Goal: Task Accomplishment & Management: Use online tool/utility

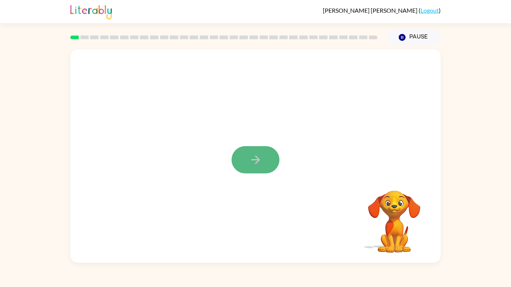
click at [257, 152] on button "button" at bounding box center [255, 159] width 48 height 27
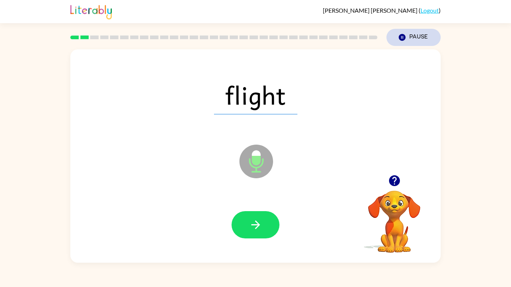
click at [420, 38] on button "Pause Pause" at bounding box center [413, 37] width 54 height 17
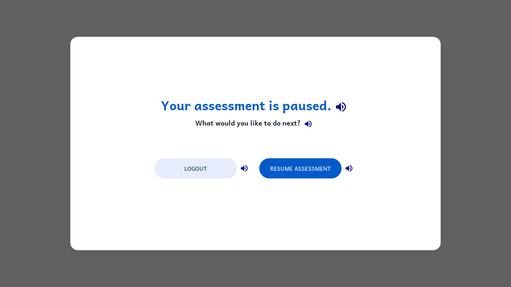
click at [326, 162] on button "Resume Assessment" at bounding box center [300, 169] width 82 height 20
click at [327, 169] on button "Resume Assessment" at bounding box center [300, 169] width 82 height 20
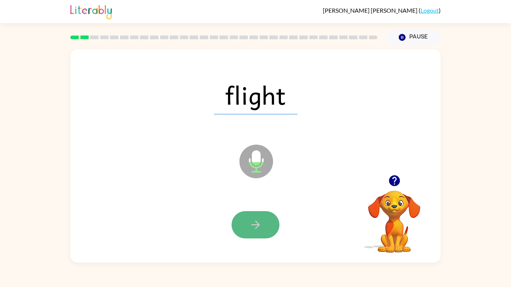
click at [251, 228] on icon "button" at bounding box center [255, 224] width 13 height 13
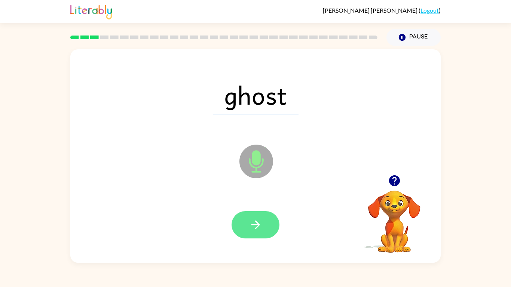
click at [245, 225] on button "button" at bounding box center [255, 224] width 48 height 27
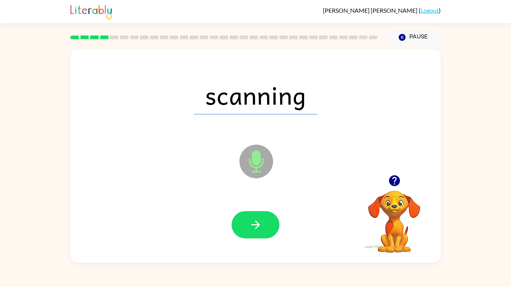
click at [245, 225] on button "button" at bounding box center [255, 224] width 48 height 27
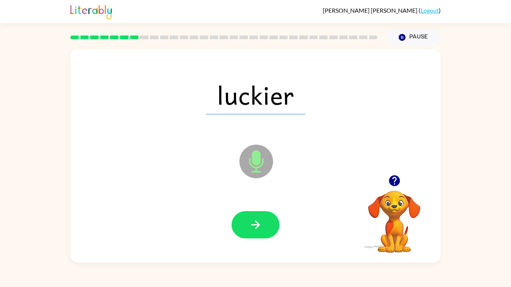
click at [245, 225] on button "button" at bounding box center [255, 224] width 48 height 27
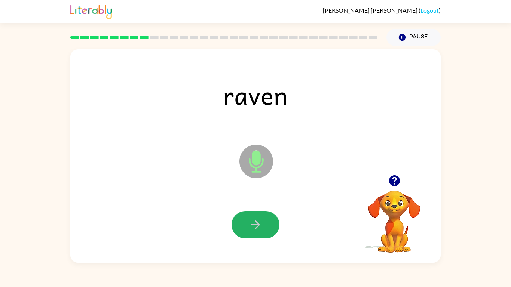
click at [245, 225] on button "button" at bounding box center [255, 224] width 48 height 27
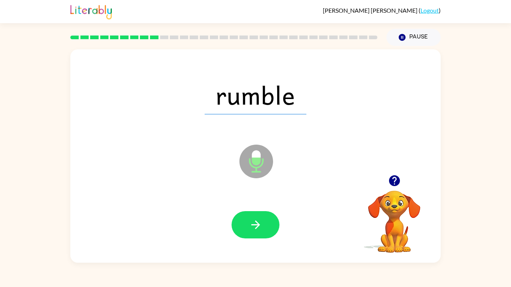
click at [245, 225] on button "button" at bounding box center [255, 224] width 48 height 27
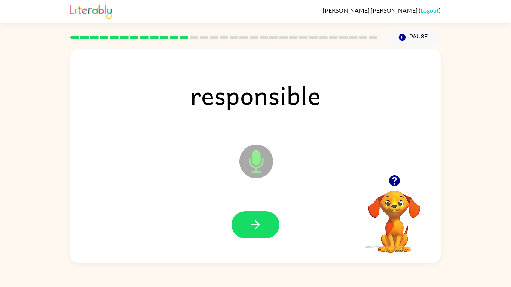
click at [245, 225] on button "button" at bounding box center [255, 224] width 48 height 27
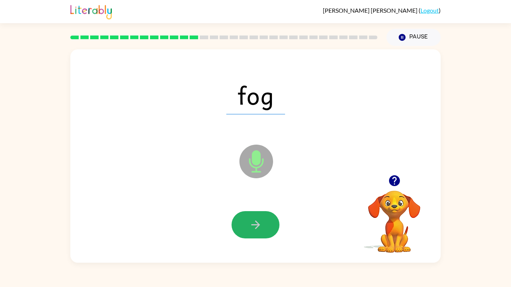
click at [245, 225] on button "button" at bounding box center [255, 224] width 48 height 27
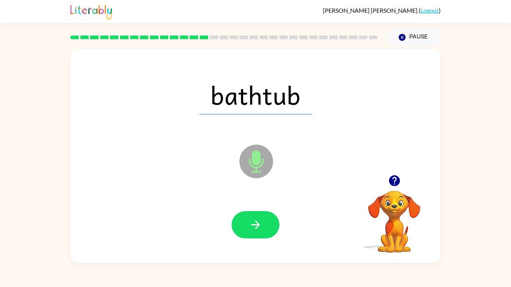
click at [245, 225] on button "button" at bounding box center [255, 224] width 48 height 27
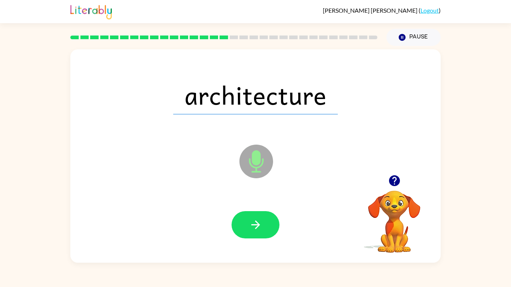
click at [245, 225] on button "button" at bounding box center [255, 224] width 48 height 27
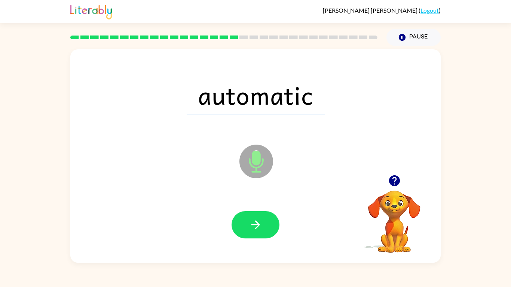
click at [245, 225] on button "button" at bounding box center [255, 224] width 48 height 27
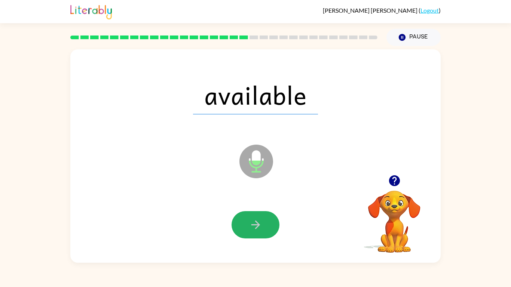
click at [245, 225] on button "button" at bounding box center [255, 224] width 48 height 27
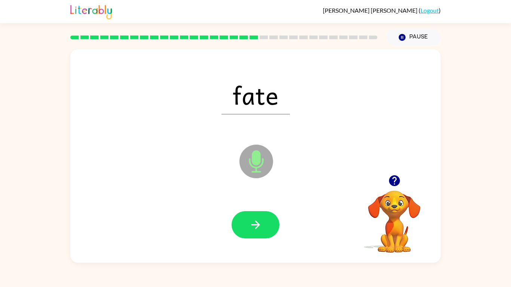
click at [245, 225] on button "button" at bounding box center [255, 224] width 48 height 27
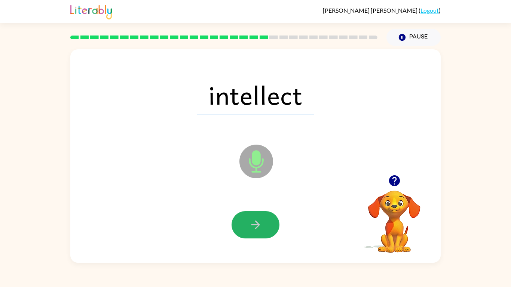
click at [245, 225] on button "button" at bounding box center [255, 224] width 48 height 27
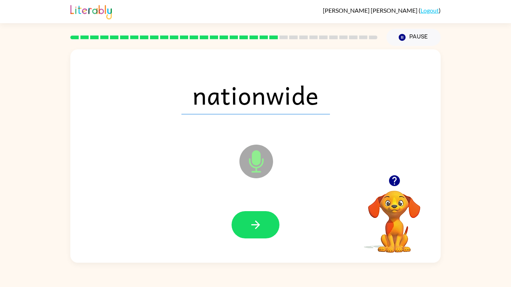
click at [245, 225] on button "button" at bounding box center [255, 224] width 48 height 27
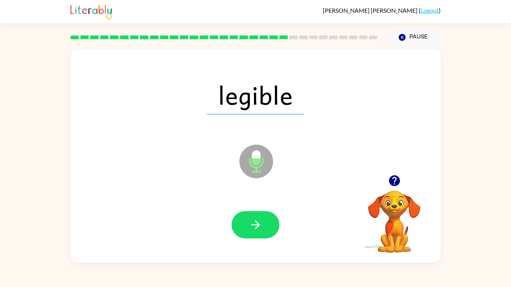
click at [245, 225] on button "button" at bounding box center [255, 224] width 48 height 27
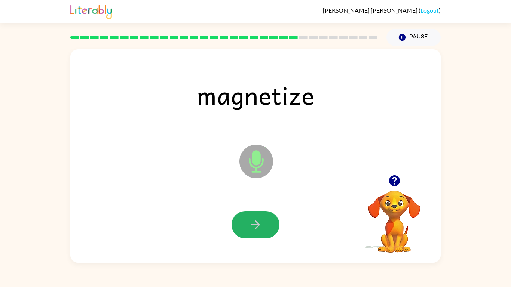
click at [245, 225] on button "button" at bounding box center [255, 224] width 48 height 27
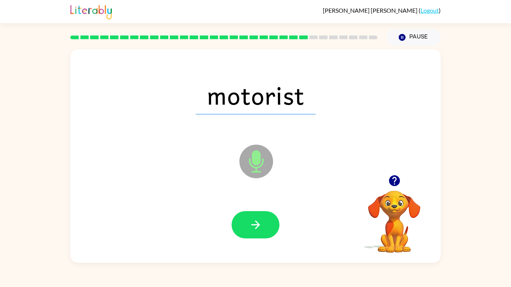
click at [245, 225] on button "button" at bounding box center [255, 224] width 48 height 27
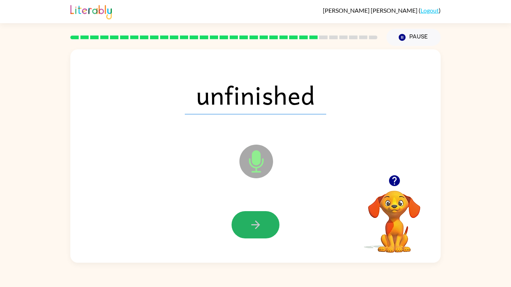
click at [245, 225] on button "button" at bounding box center [255, 224] width 48 height 27
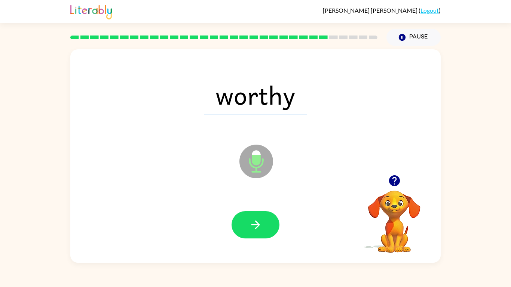
click at [245, 225] on button "button" at bounding box center [255, 224] width 48 height 27
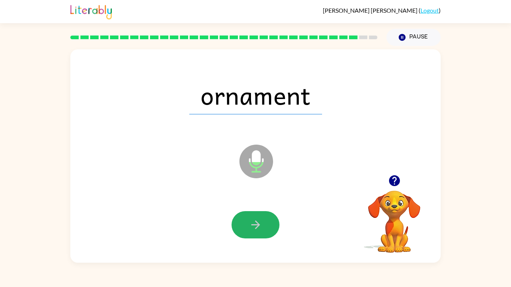
click at [245, 225] on button "button" at bounding box center [255, 224] width 48 height 27
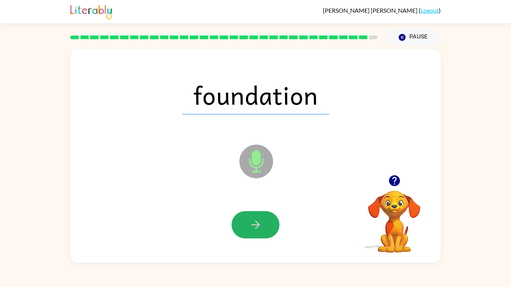
click at [245, 225] on button "button" at bounding box center [255, 224] width 48 height 27
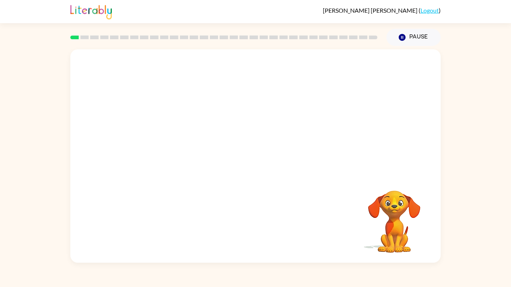
click at [171, 137] on video "Your browser must support playing .mp4 files to use Literably. Please try using…" at bounding box center [255, 112] width 370 height 126
click at [169, 140] on video "Your browser must support playing .mp4 files to use Literably. Please try using…" at bounding box center [255, 112] width 370 height 126
click at [187, 138] on video "Your browser must support playing .mp4 files to use Literably. Please try using…" at bounding box center [255, 112] width 370 height 126
click at [188, 138] on video "Your browser must support playing .mp4 files to use Literably. Please try using…" at bounding box center [255, 112] width 370 height 126
click at [169, 141] on video "Your browser must support playing .mp4 files to use Literably. Please try using…" at bounding box center [255, 112] width 370 height 126
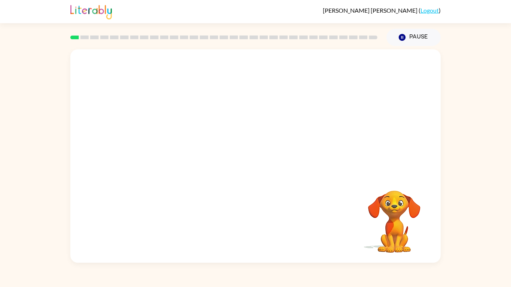
click at [169, 141] on video "Your browser must support playing .mp4 files to use Literably. Please try using…" at bounding box center [255, 112] width 370 height 126
click at [170, 141] on video "Your browser must support playing .mp4 files to use Literably. Please try using…" at bounding box center [255, 112] width 370 height 126
click at [166, 144] on video "Your browser must support playing .mp4 files to use Literably. Please try using…" at bounding box center [255, 112] width 370 height 126
click at [241, 164] on div at bounding box center [255, 159] width 48 height 27
click at [242, 164] on div at bounding box center [255, 159] width 48 height 27
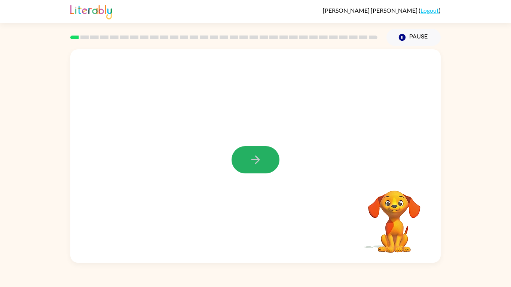
click at [242, 164] on button "button" at bounding box center [255, 159] width 48 height 27
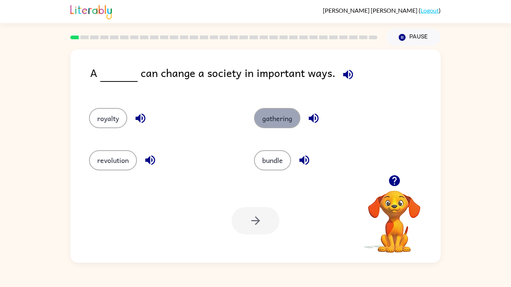
click at [259, 126] on button "gathering" at bounding box center [277, 118] width 46 height 20
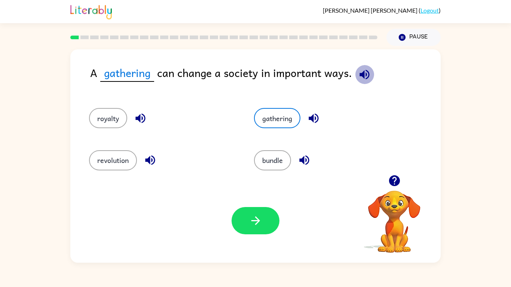
click at [368, 78] on icon "button" at bounding box center [364, 74] width 13 height 13
click at [270, 225] on button "button" at bounding box center [255, 220] width 48 height 27
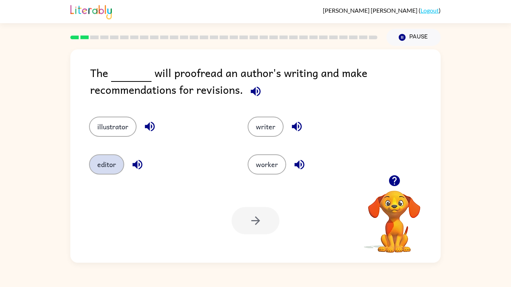
click at [114, 154] on button "editor" at bounding box center [106, 164] width 35 height 20
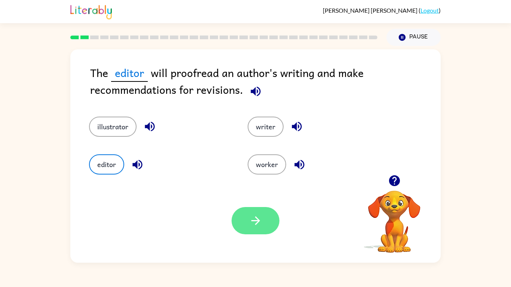
click at [276, 213] on button "button" at bounding box center [255, 220] width 48 height 27
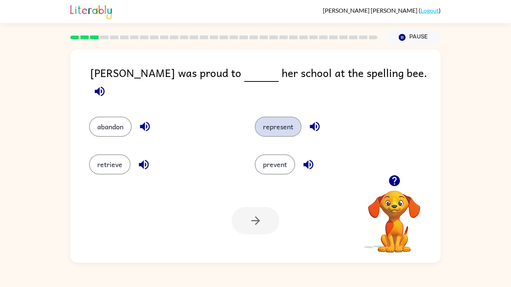
click at [276, 117] on button "represent" at bounding box center [278, 127] width 47 height 20
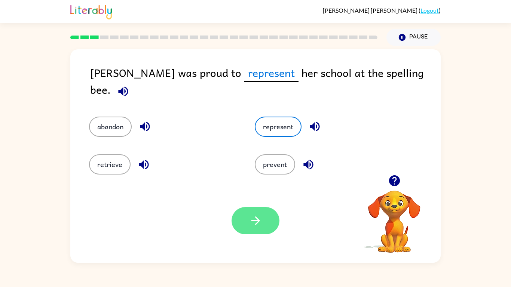
click at [259, 212] on button "button" at bounding box center [255, 220] width 48 height 27
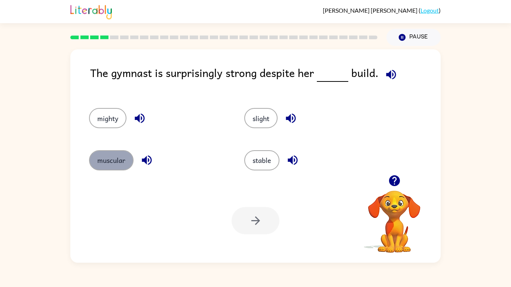
click at [105, 166] on button "muscular" at bounding box center [111, 160] width 44 height 20
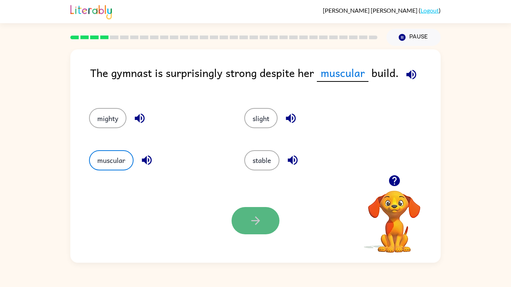
click at [255, 213] on button "button" at bounding box center [255, 220] width 48 height 27
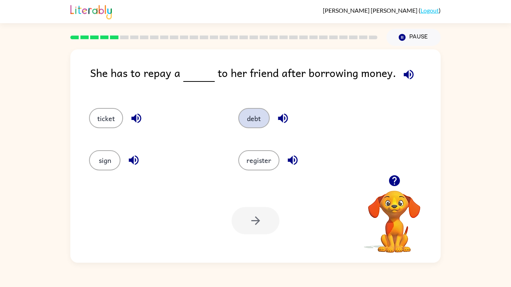
click at [249, 123] on button "debt" at bounding box center [253, 118] width 31 height 20
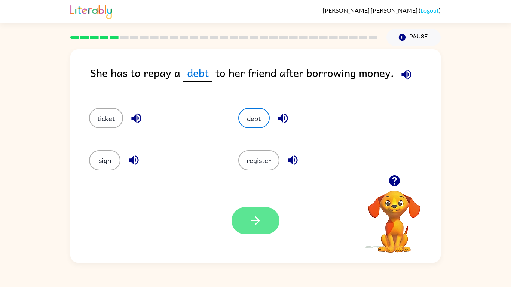
click at [243, 222] on button "button" at bounding box center [255, 220] width 48 height 27
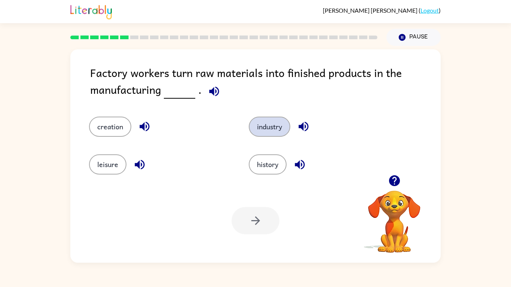
click at [273, 128] on button "industry" at bounding box center [270, 127] width 42 height 20
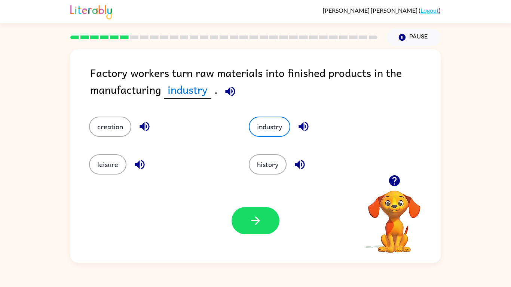
click at [251, 206] on div "Your browser must support playing .mp4 files to use Literably. Please try using…" at bounding box center [255, 221] width 370 height 84
click at [256, 217] on icon "button" at bounding box center [255, 220] width 13 height 13
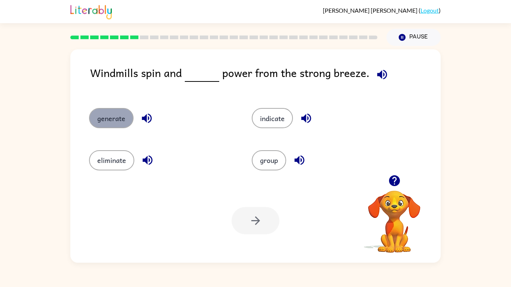
click at [93, 122] on button "generate" at bounding box center [111, 118] width 44 height 20
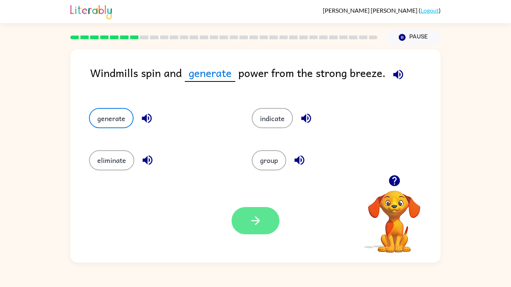
click at [265, 223] on button "button" at bounding box center [255, 220] width 48 height 27
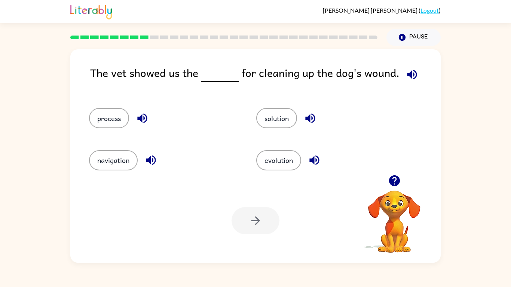
click at [231, 130] on div "process" at bounding box center [158, 115] width 167 height 42
click at [283, 123] on button "solution" at bounding box center [276, 118] width 41 height 20
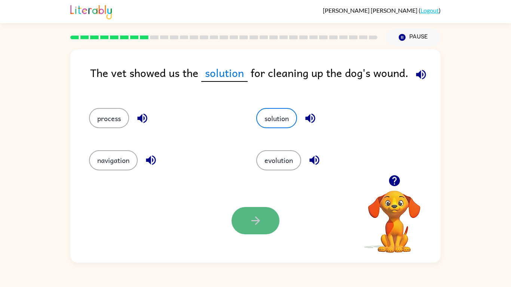
click at [263, 229] on button "button" at bounding box center [255, 220] width 48 height 27
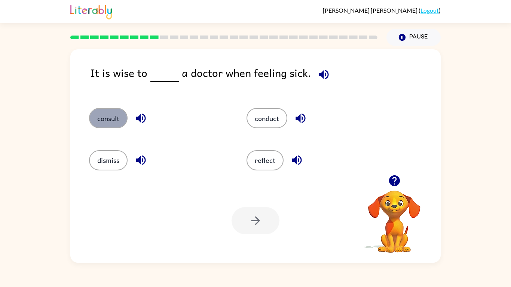
click at [108, 122] on button "consult" at bounding box center [108, 118] width 39 height 20
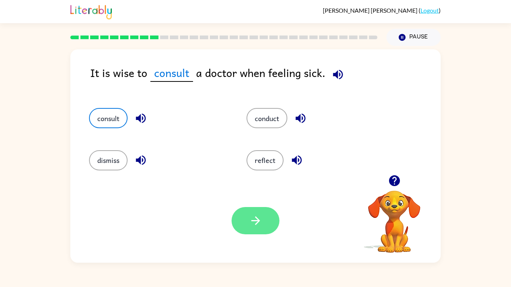
click at [251, 214] on icon "button" at bounding box center [255, 220] width 13 height 13
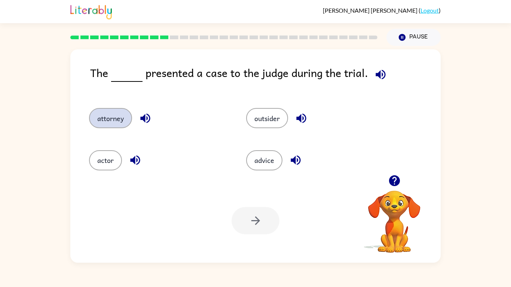
click at [113, 123] on button "attorney" at bounding box center [110, 118] width 43 height 20
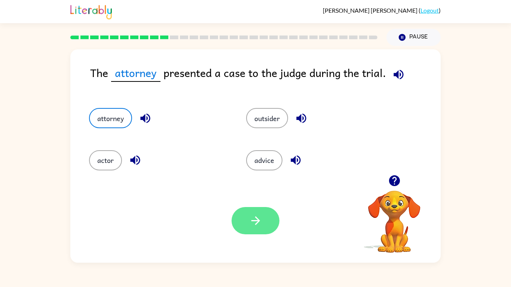
click at [257, 219] on icon "button" at bounding box center [255, 221] width 9 height 9
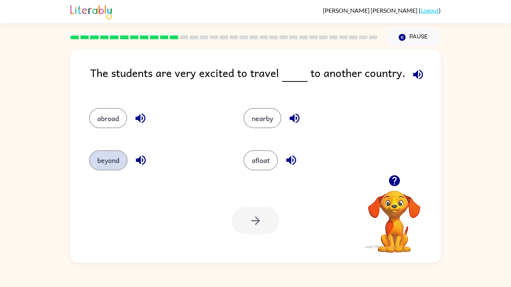
click at [117, 156] on button "beyond" at bounding box center [108, 160] width 39 height 20
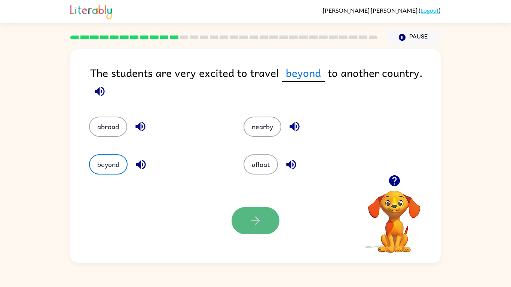
click at [248, 220] on button "button" at bounding box center [255, 220] width 48 height 27
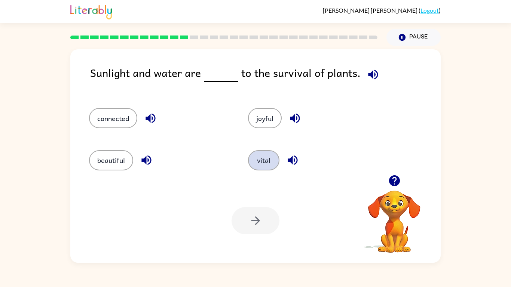
click at [253, 163] on button "vital" at bounding box center [263, 160] width 31 height 20
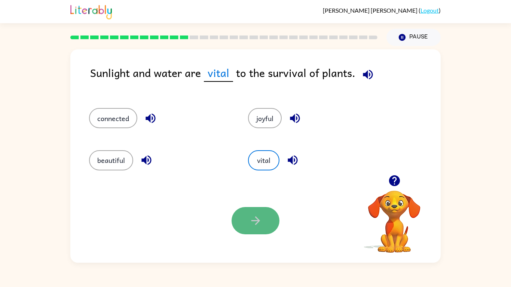
click at [253, 227] on button "button" at bounding box center [255, 220] width 48 height 27
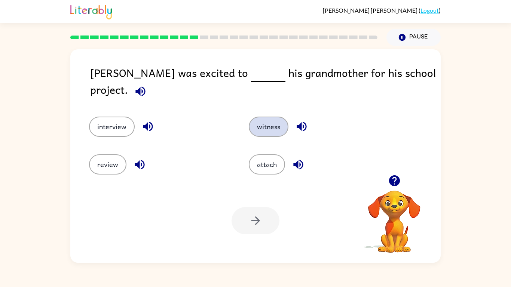
click at [263, 117] on button "witness" at bounding box center [269, 127] width 40 height 20
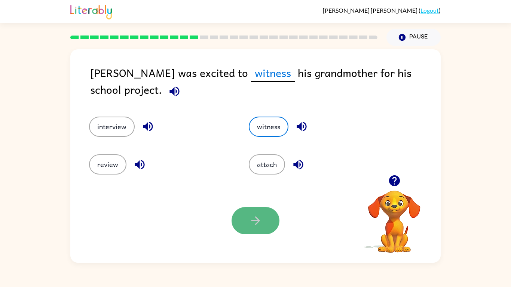
click at [263, 230] on button "button" at bounding box center [255, 220] width 48 height 27
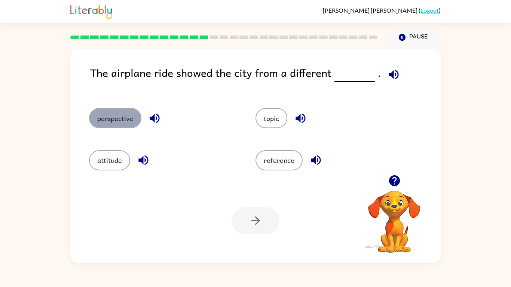
click at [134, 122] on button "perspective" at bounding box center [115, 118] width 52 height 20
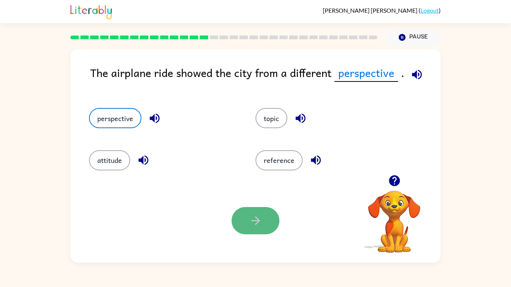
click at [247, 227] on button "button" at bounding box center [255, 220] width 48 height 27
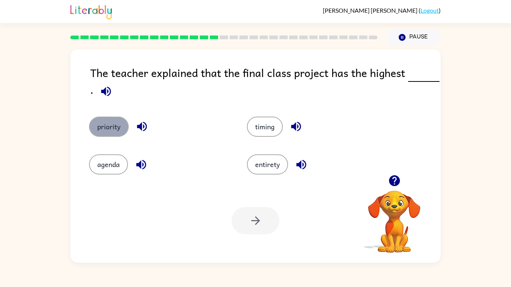
click at [99, 136] on button "priority" at bounding box center [109, 127] width 40 height 20
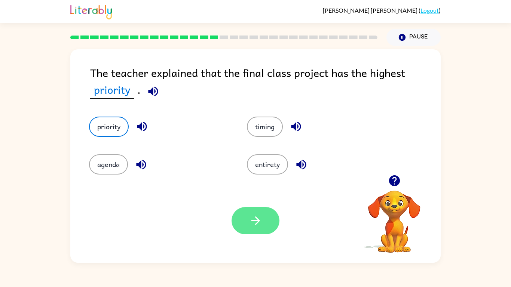
click at [262, 215] on button "button" at bounding box center [255, 220] width 48 height 27
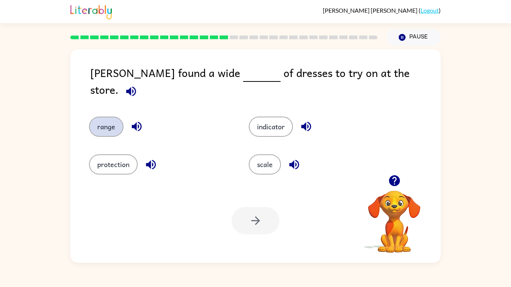
click at [108, 122] on button "range" at bounding box center [106, 127] width 34 height 20
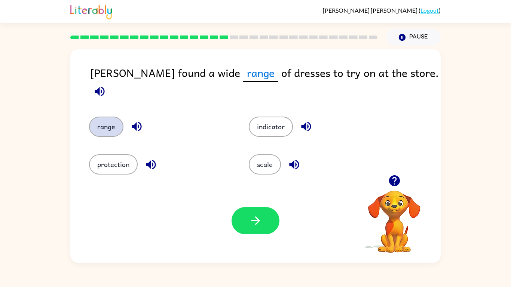
click at [94, 123] on button "range" at bounding box center [106, 127] width 34 height 20
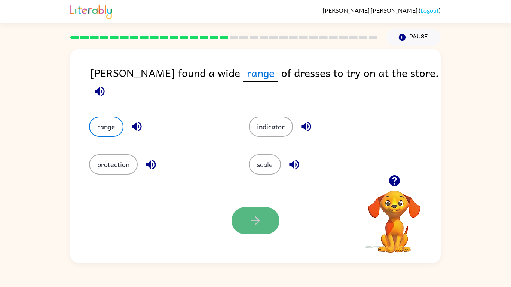
click at [239, 214] on button "button" at bounding box center [255, 220] width 48 height 27
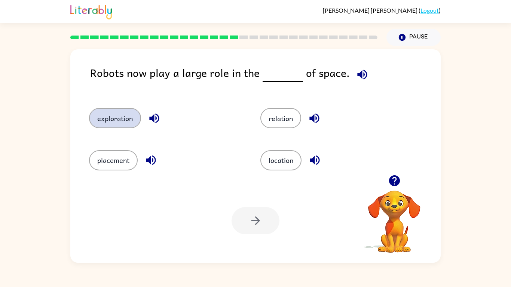
click at [131, 114] on button "exploration" at bounding box center [115, 118] width 52 height 20
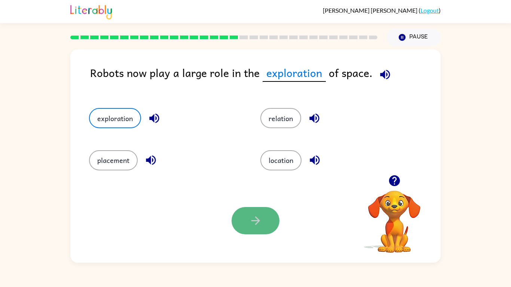
click at [258, 210] on button "button" at bounding box center [255, 220] width 48 height 27
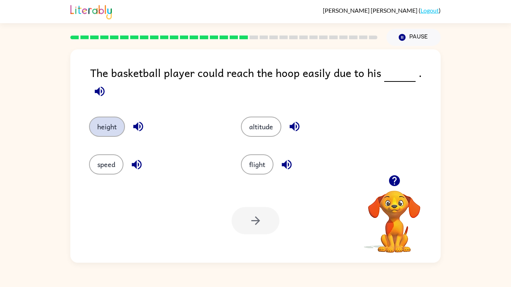
click at [121, 117] on button "height" at bounding box center [107, 127] width 36 height 20
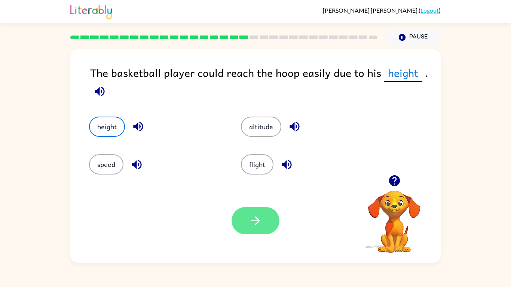
click at [241, 219] on button "button" at bounding box center [255, 220] width 48 height 27
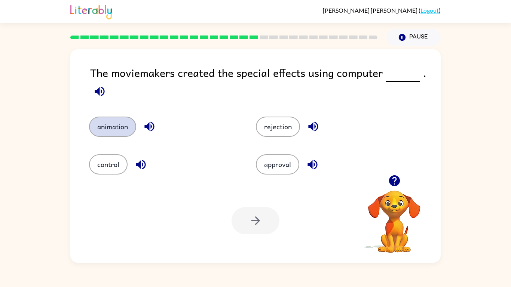
click at [95, 130] on button "animation" at bounding box center [112, 127] width 47 height 20
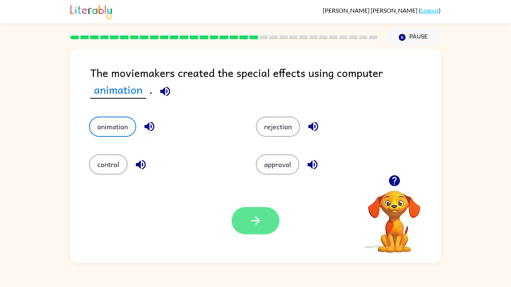
click at [258, 209] on button "button" at bounding box center [255, 220] width 48 height 27
click at [258, 209] on div at bounding box center [255, 220] width 48 height 27
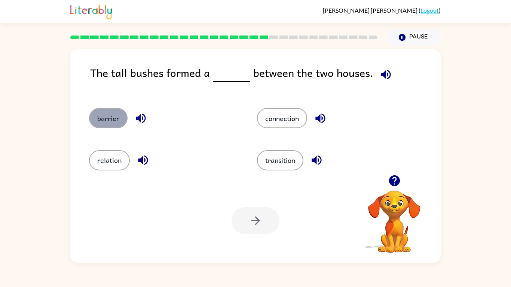
click at [104, 127] on button "barrier" at bounding box center [108, 118] width 39 height 20
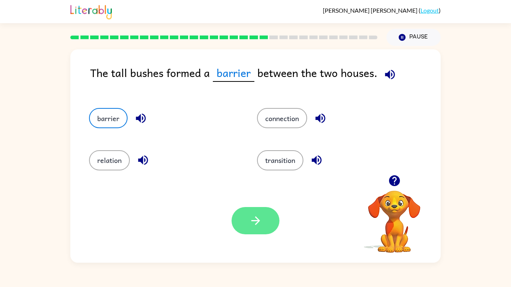
click at [252, 218] on icon "button" at bounding box center [255, 220] width 13 height 13
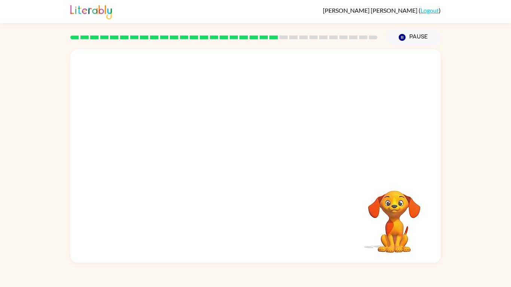
click at [207, 151] on video "Your browser must support playing .mp4 files to use Literably. Please try using…" at bounding box center [255, 112] width 370 height 126
click at [143, 188] on div "Your browser must support playing .mp4 files to use Literably. Please try using…" at bounding box center [255, 156] width 370 height 214
click at [140, 192] on div "Your browser must support playing .mp4 files to use Literably. Please try using…" at bounding box center [255, 156] width 370 height 214
click at [182, 148] on video "Your browser must support playing .mp4 files to use Literably. Please try using…" at bounding box center [255, 112] width 370 height 126
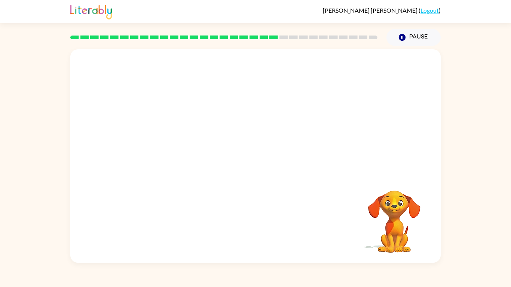
click at [186, 154] on video "Your browser must support playing .mp4 files to use Literably. Please try using…" at bounding box center [255, 112] width 370 height 126
click at [270, 165] on div at bounding box center [255, 159] width 48 height 27
click at [254, 163] on icon "button" at bounding box center [255, 159] width 13 height 13
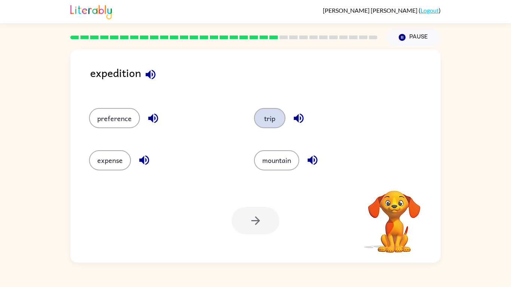
click at [274, 111] on button "trip" at bounding box center [269, 118] width 31 height 20
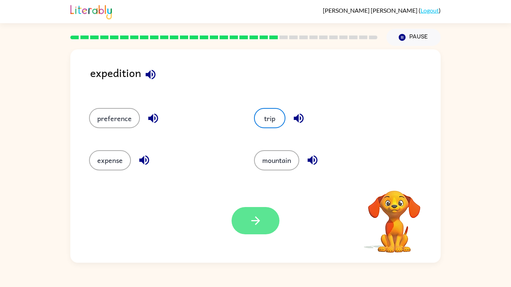
click at [258, 223] on icon "button" at bounding box center [255, 220] width 13 height 13
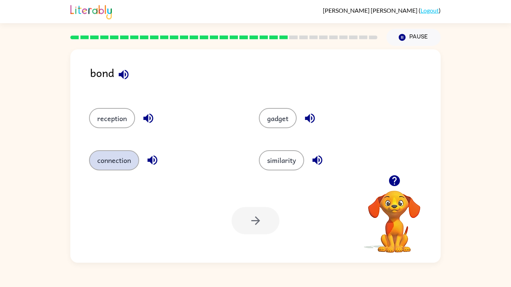
click at [124, 165] on button "connection" at bounding box center [114, 160] width 50 height 20
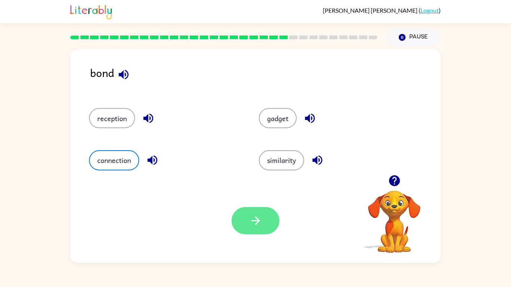
click at [254, 215] on icon "button" at bounding box center [255, 220] width 13 height 13
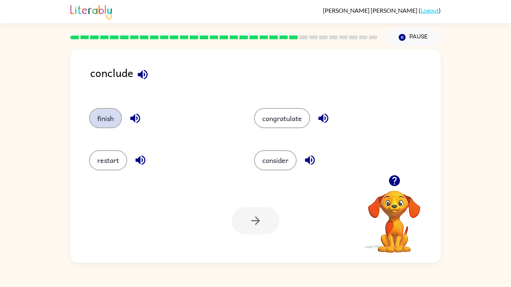
click at [117, 120] on button "finish" at bounding box center [105, 118] width 33 height 20
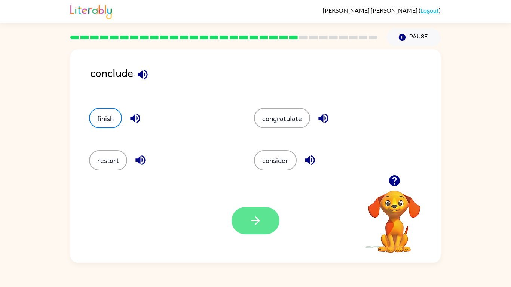
click at [263, 212] on button "button" at bounding box center [255, 220] width 48 height 27
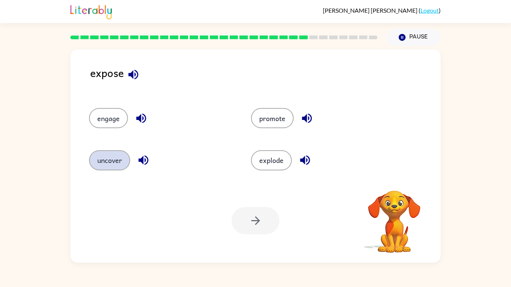
click at [100, 163] on button "uncover" at bounding box center [109, 160] width 41 height 20
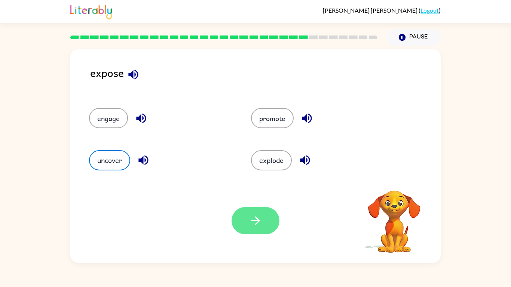
click at [242, 225] on button "button" at bounding box center [255, 220] width 48 height 27
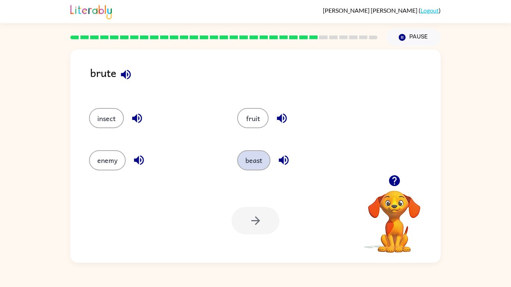
click at [265, 166] on button "beast" at bounding box center [253, 160] width 33 height 20
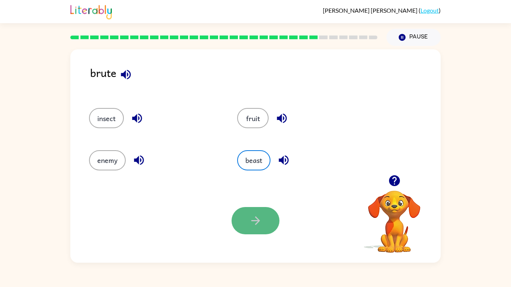
click at [266, 212] on button "button" at bounding box center [255, 220] width 48 height 27
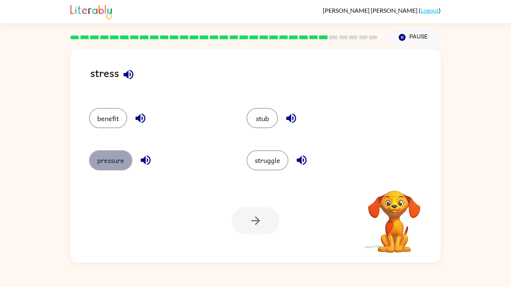
click at [111, 160] on button "pressure" at bounding box center [110, 160] width 43 height 20
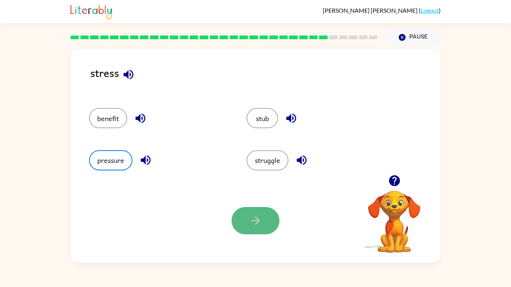
click at [246, 219] on button "button" at bounding box center [255, 220] width 48 height 27
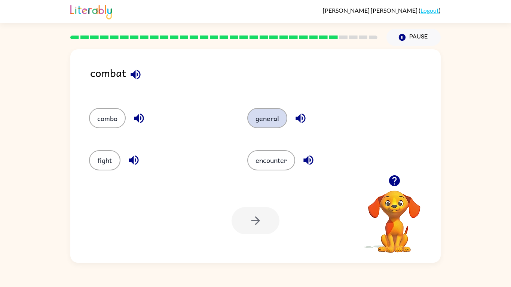
click at [263, 116] on button "general" at bounding box center [267, 118] width 40 height 20
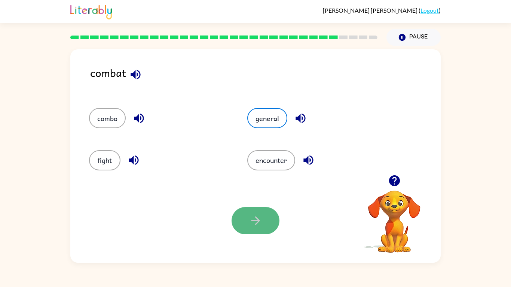
click at [253, 214] on icon "button" at bounding box center [255, 220] width 13 height 13
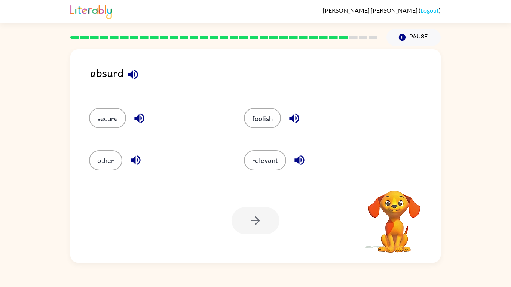
click at [86, 131] on div "secure" at bounding box center [152, 115] width 155 height 42
click at [262, 114] on button "foolish" at bounding box center [262, 118] width 37 height 20
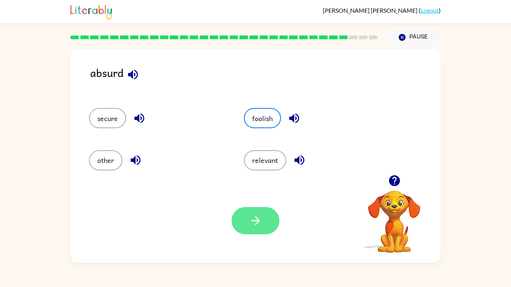
click at [266, 224] on button "button" at bounding box center [255, 220] width 48 height 27
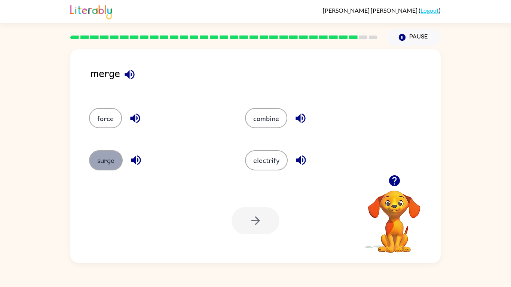
click at [100, 157] on button "surge" at bounding box center [106, 160] width 34 height 20
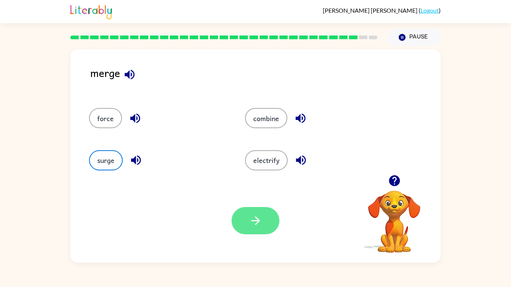
click at [243, 214] on button "button" at bounding box center [255, 220] width 48 height 27
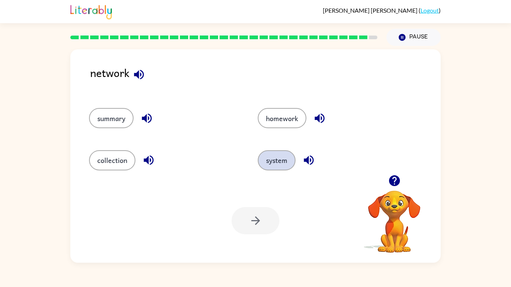
click at [281, 156] on button "system" at bounding box center [277, 160] width 38 height 20
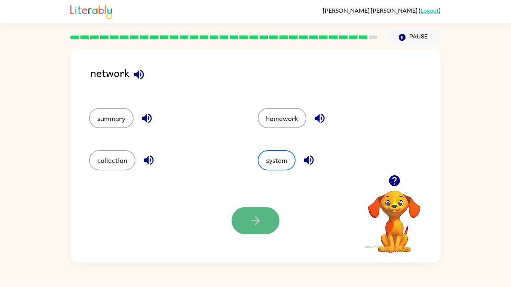
click at [261, 214] on icon "button" at bounding box center [255, 220] width 13 height 13
